Goal: Check status: Check status

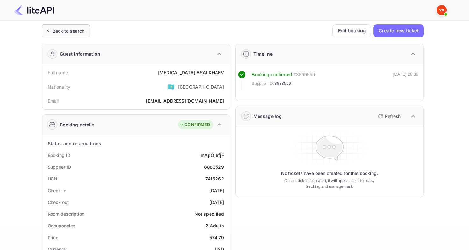
click at [59, 34] on div "Back to search" at bounding box center [68, 31] width 32 height 7
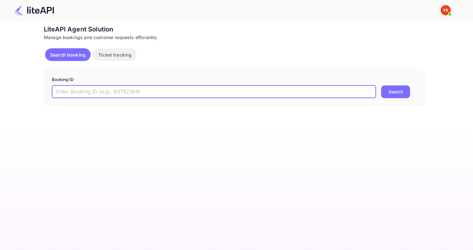
click at [187, 94] on input "text" at bounding box center [214, 92] width 325 height 13
paste input "8091512"
type input "8091512"
click at [381, 86] on button "Search" at bounding box center [395, 92] width 29 height 13
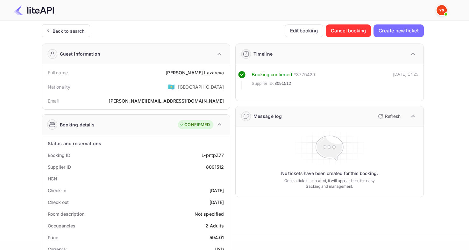
click at [66, 23] on div "Unsaved Changes Ticket Affiliate URL [URL][DOMAIN_NAME] Business partner name N…" at bounding box center [230, 238] width 461 height 435
click at [67, 34] on div "Back to search" at bounding box center [66, 30] width 48 height 13
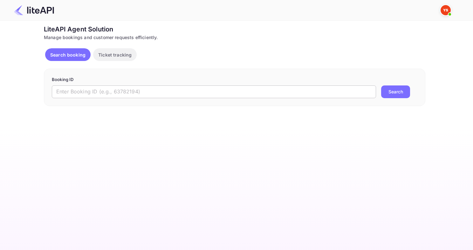
click at [186, 92] on input "text" at bounding box center [214, 92] width 325 height 13
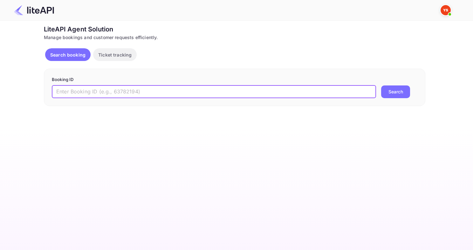
paste input "8912055"
type input "8912055"
click at [381, 86] on button "Search" at bounding box center [395, 92] width 29 height 13
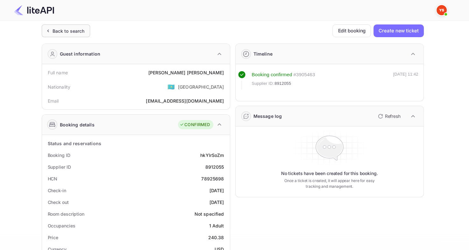
click at [64, 34] on div "Back to search" at bounding box center [66, 30] width 48 height 13
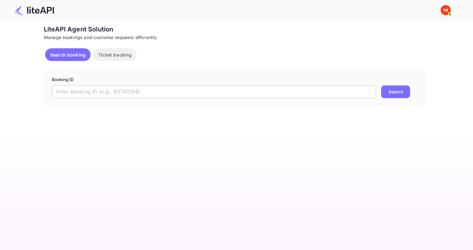
click at [116, 89] on input "text" at bounding box center [214, 92] width 325 height 13
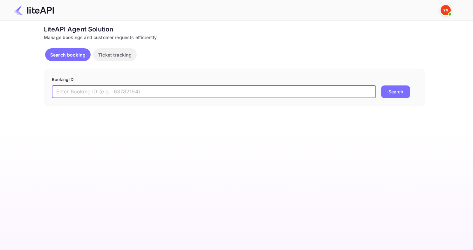
paste input "7896947"
type input "7896947"
click at [381, 86] on button "Search" at bounding box center [395, 92] width 29 height 13
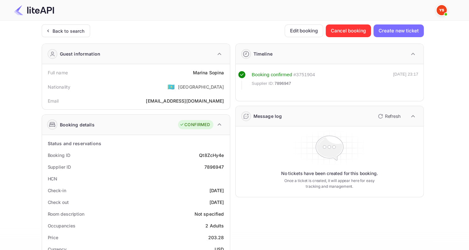
click at [85, 37] on div "Back to search Edit booking Cancel booking Create new ticket Guest information …" at bounding box center [233, 239] width 382 height 431
click at [82, 36] on div "Back to search" at bounding box center [66, 30] width 48 height 13
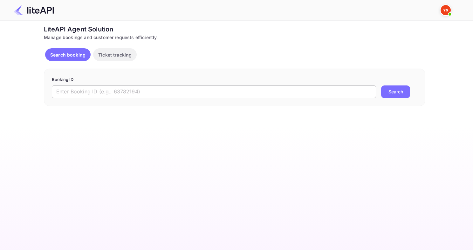
click at [193, 92] on input "text" at bounding box center [214, 92] width 325 height 13
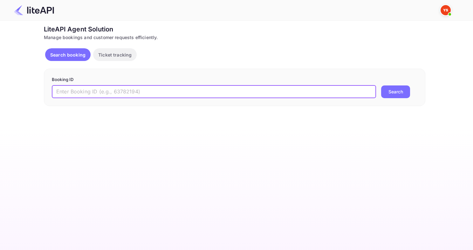
paste input "8424865"
type input "8424865"
click at [381, 86] on button "Search" at bounding box center [395, 92] width 29 height 13
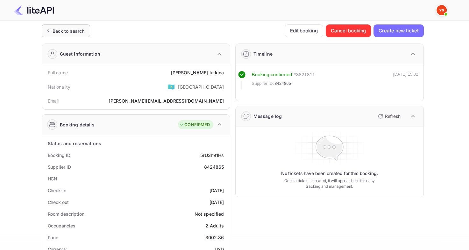
click at [69, 35] on div "Back to search" at bounding box center [66, 30] width 48 height 13
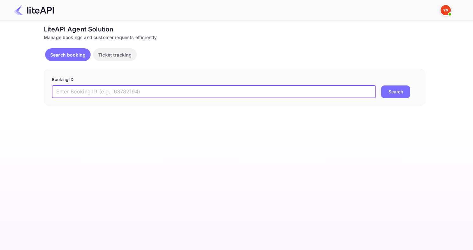
click at [167, 88] on input "text" at bounding box center [214, 92] width 325 height 13
paste input "7175206"
type input "7175206"
click at [381, 86] on button "Search" at bounding box center [395, 92] width 29 height 13
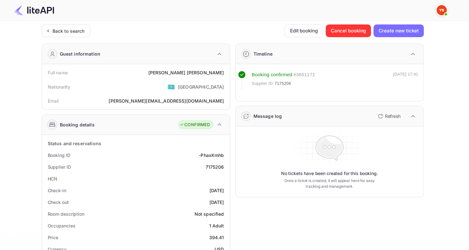
drag, startPoint x: 83, startPoint y: 34, endPoint x: 96, endPoint y: 42, distance: 15.7
click at [82, 34] on div "Back to search" at bounding box center [66, 30] width 48 height 13
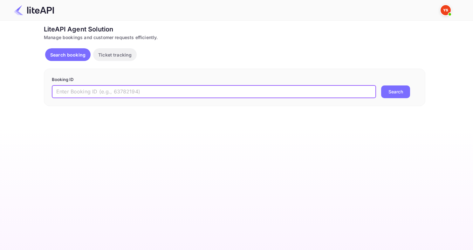
click at [125, 86] on input "text" at bounding box center [214, 92] width 325 height 13
paste input "8858044"
type input "8858044"
click at [381, 86] on button "Search" at bounding box center [395, 92] width 29 height 13
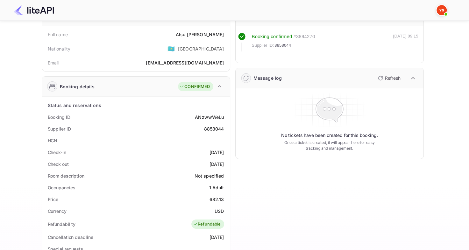
scroll to position [95, 0]
